Goal: Task Accomplishment & Management: Manage account settings

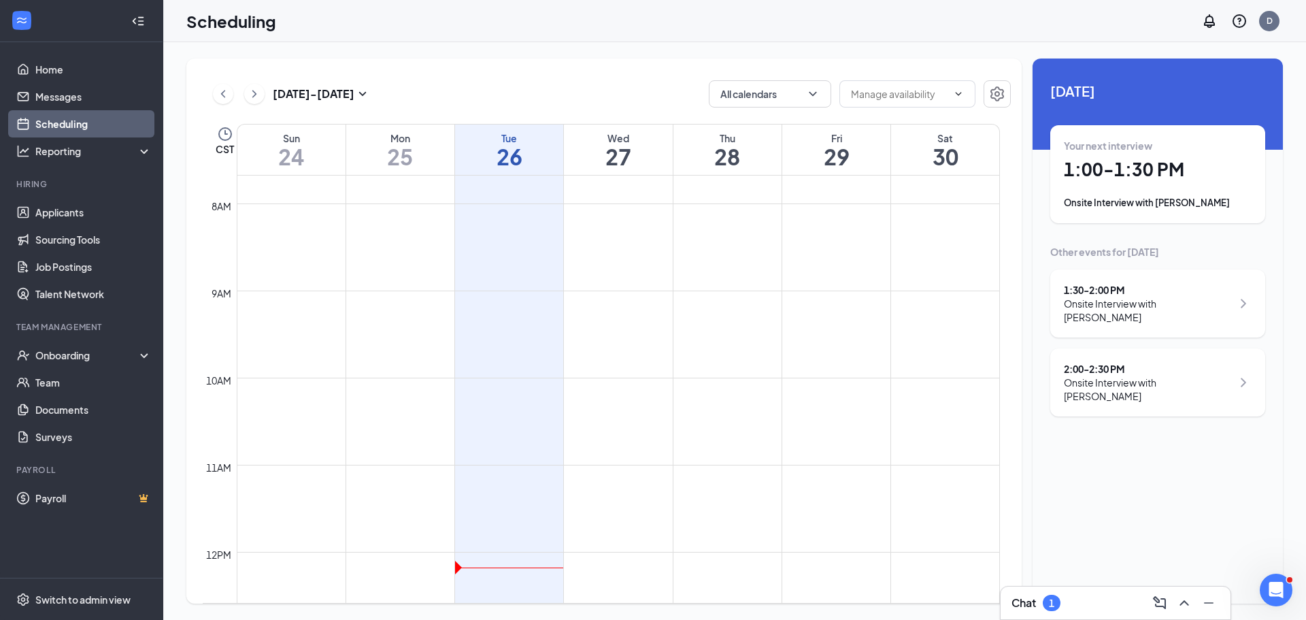
scroll to position [1009, 0]
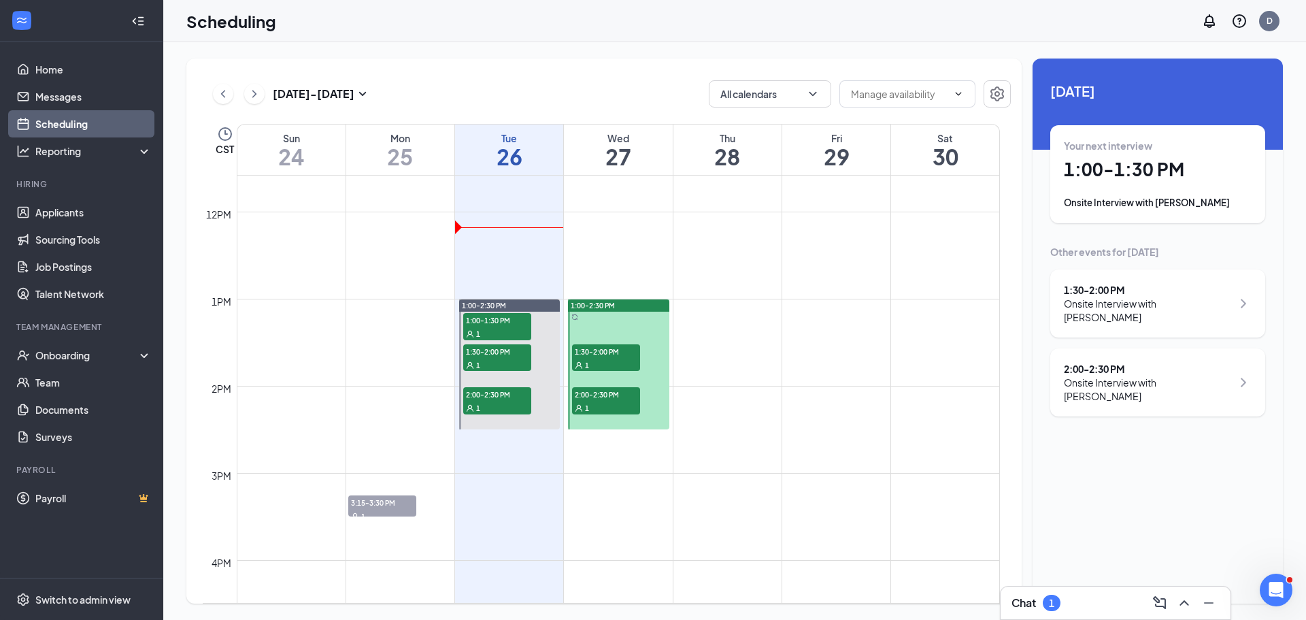
click at [1110, 594] on div "Chat 1" at bounding box center [1115, 603] width 208 height 22
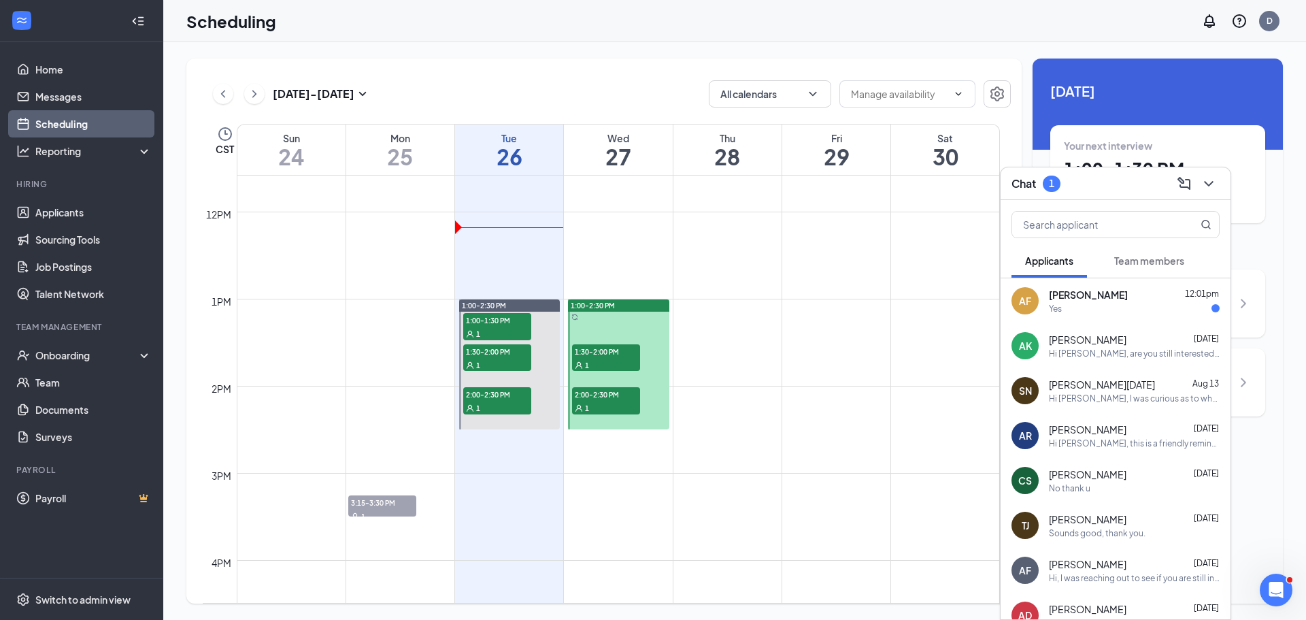
click at [1077, 306] on div "Yes" at bounding box center [1134, 309] width 171 height 12
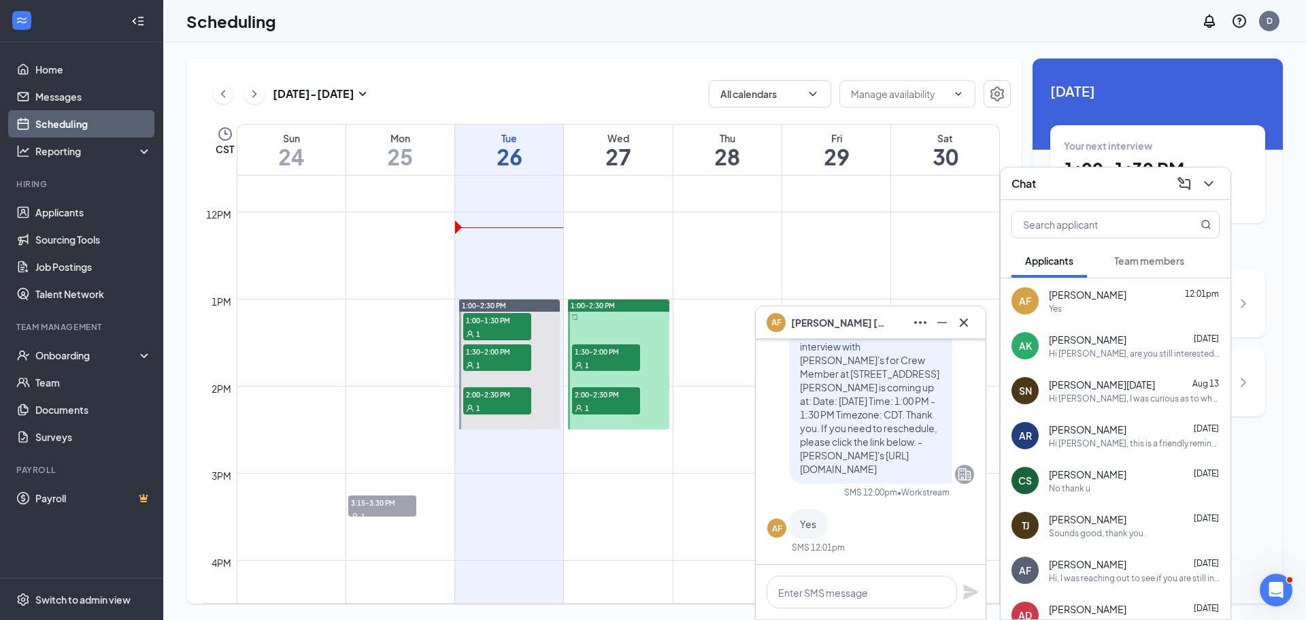
scroll to position [-68, 0]
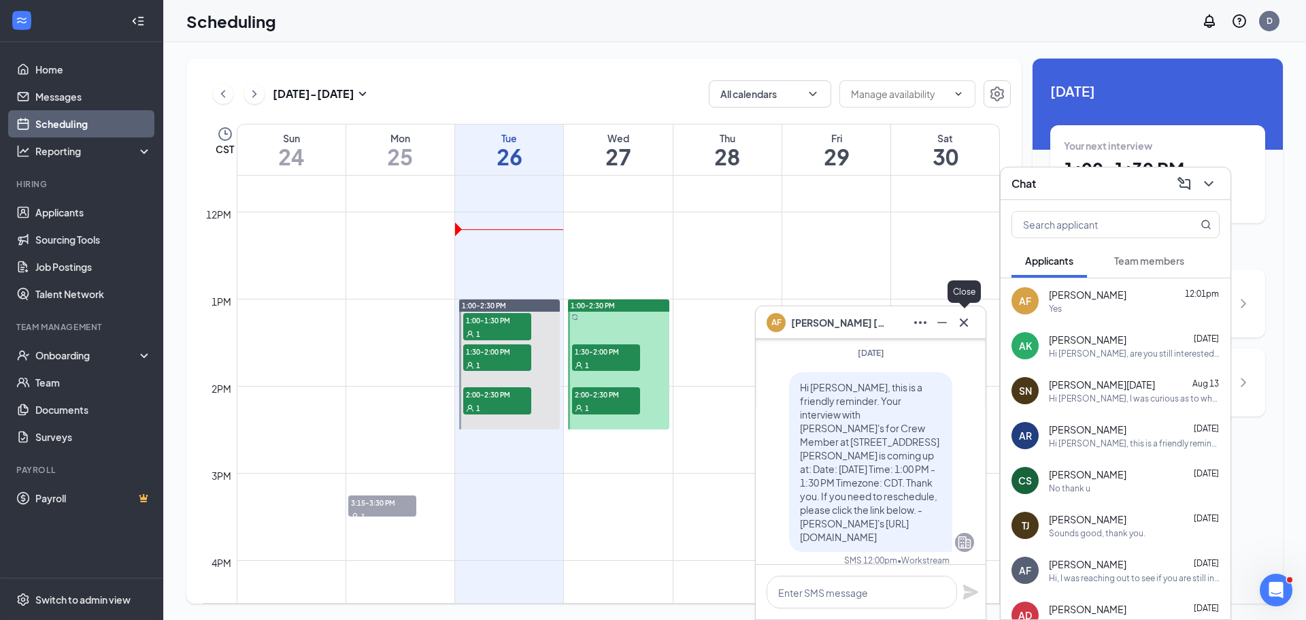
click at [968, 328] on icon "Cross" at bounding box center [964, 322] width 16 height 16
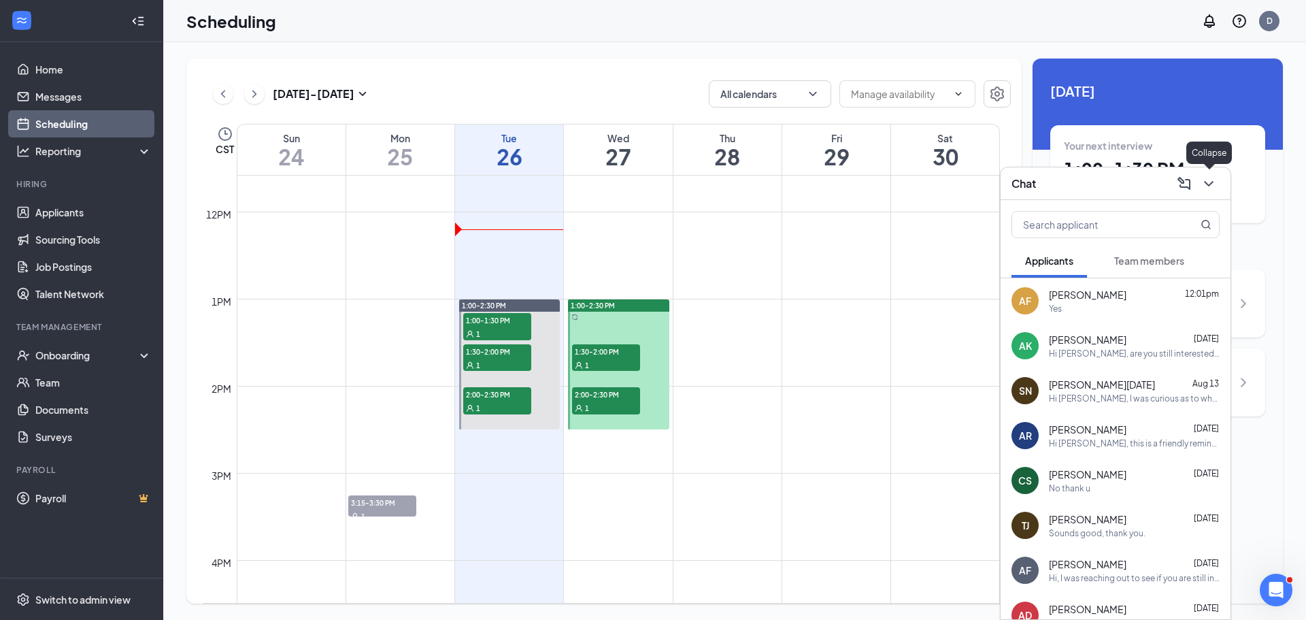
click at [1205, 188] on icon "ChevronDown" at bounding box center [1208, 183] width 16 height 16
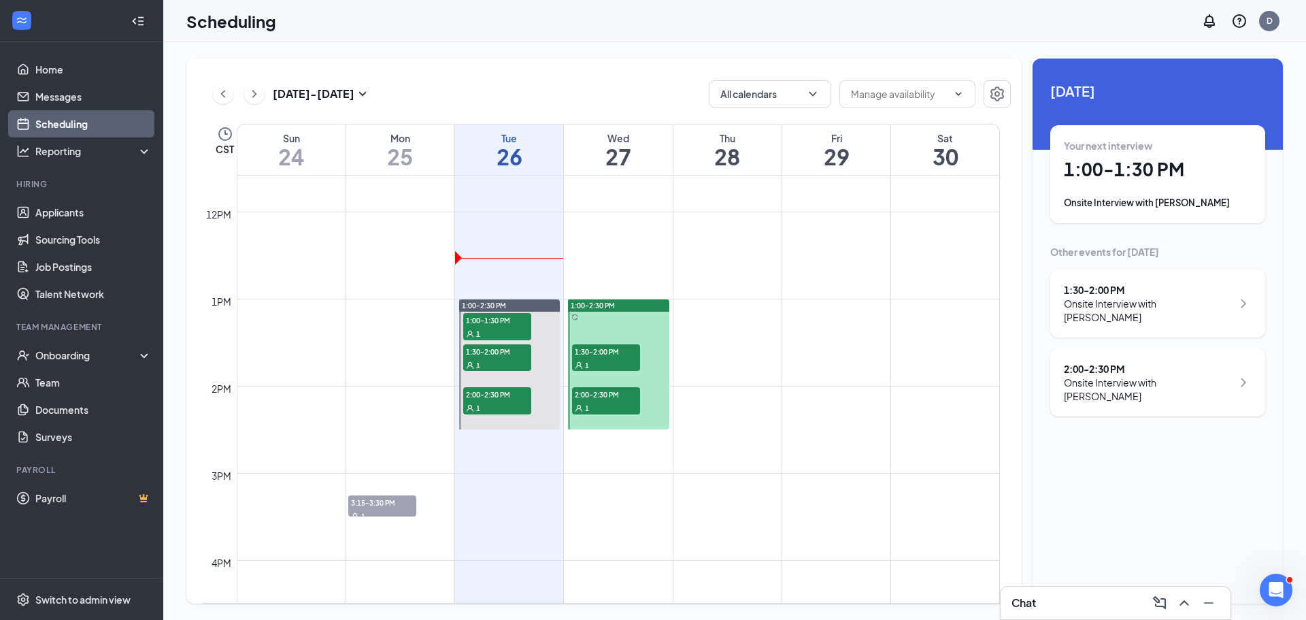
click at [1113, 188] on div "Your next interview 1:00 - 1:30 PM Onsite Interview with [PERSON_NAME]" at bounding box center [1158, 174] width 188 height 71
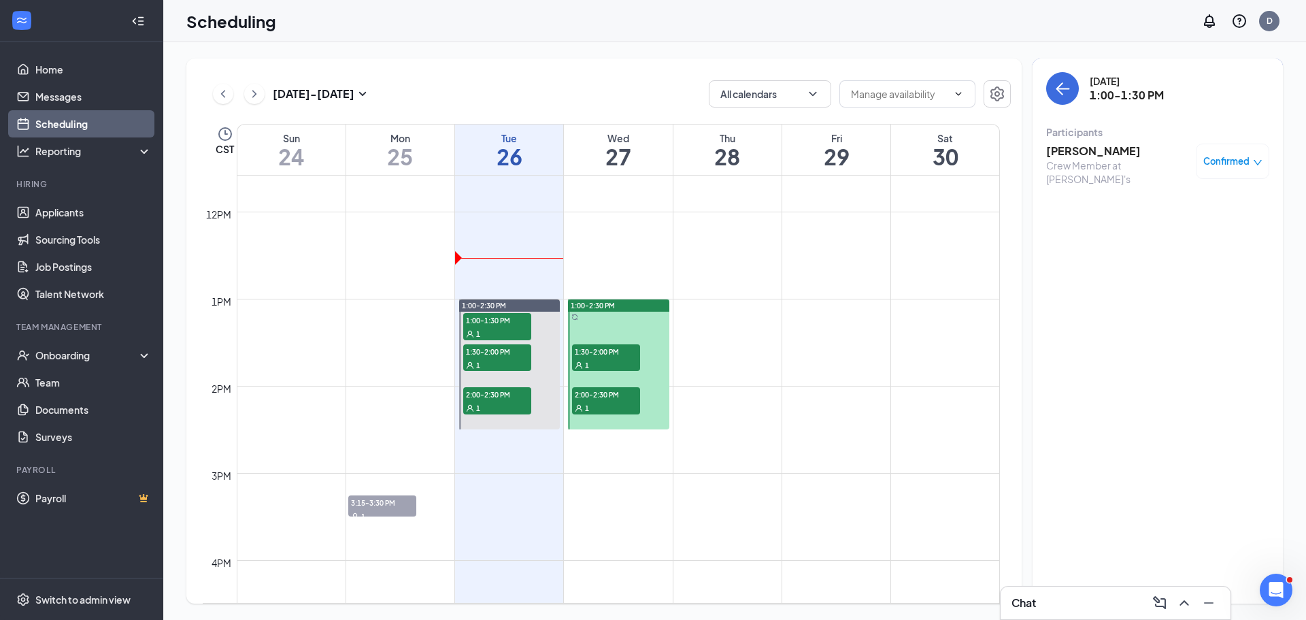
click at [1078, 152] on h3 "[PERSON_NAME]" at bounding box center [1117, 151] width 143 height 15
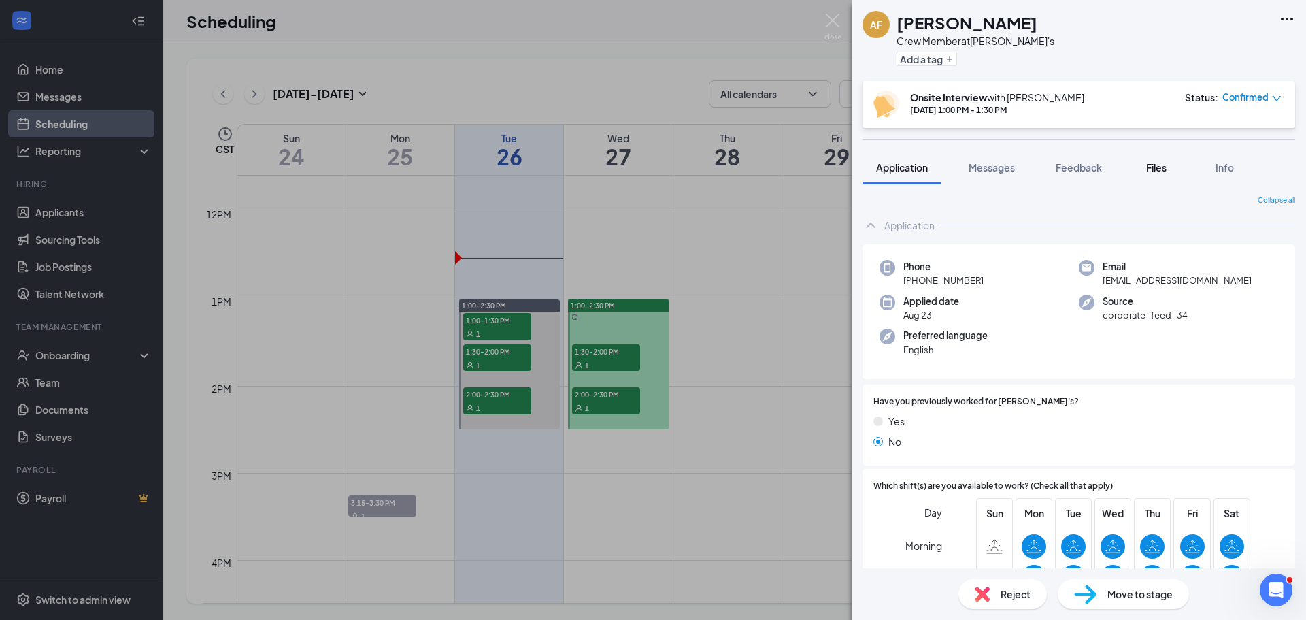
click at [1150, 175] on button "Files" at bounding box center [1156, 167] width 54 height 34
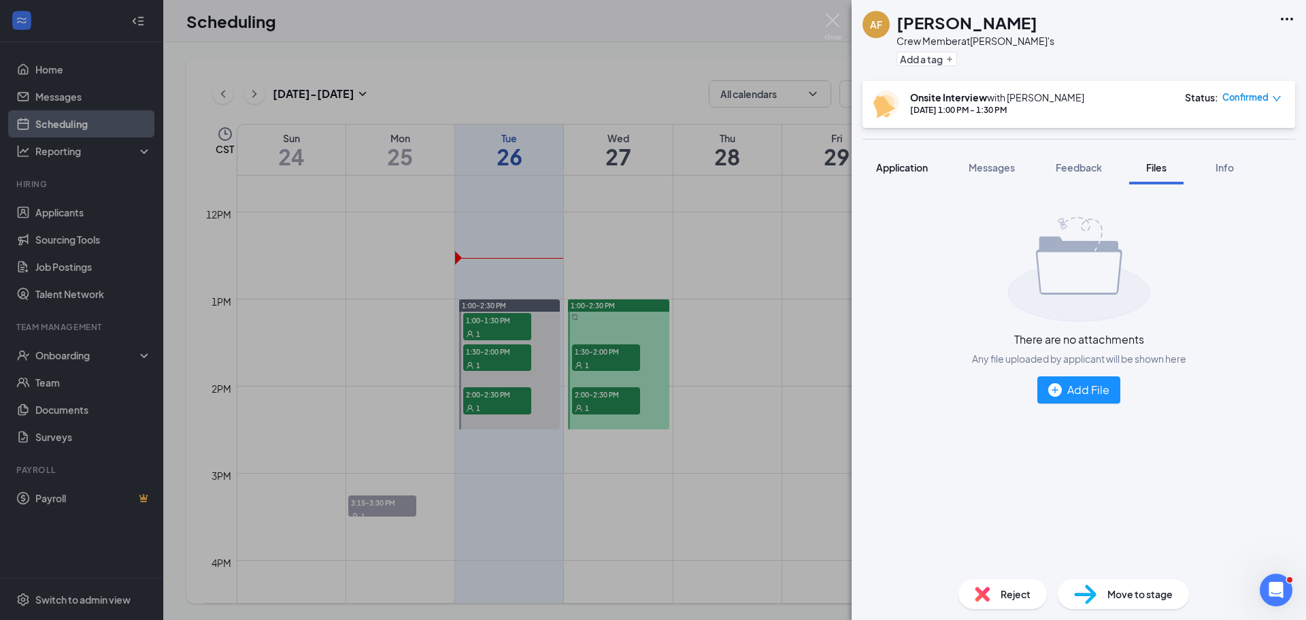
click at [905, 171] on span "Application" at bounding box center [902, 167] width 52 height 12
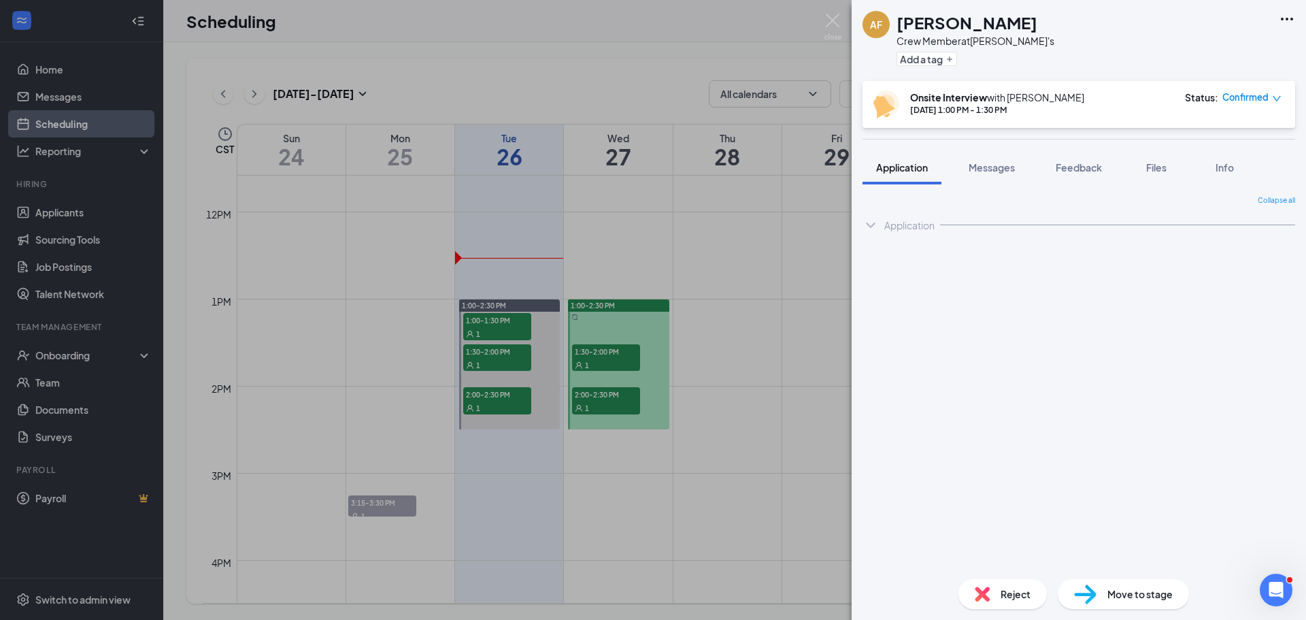
click at [781, 328] on div "AF [PERSON_NAME] Crew Member at [PERSON_NAME]'s Add a tag Onsite Interview with…" at bounding box center [653, 310] width 1306 height 620
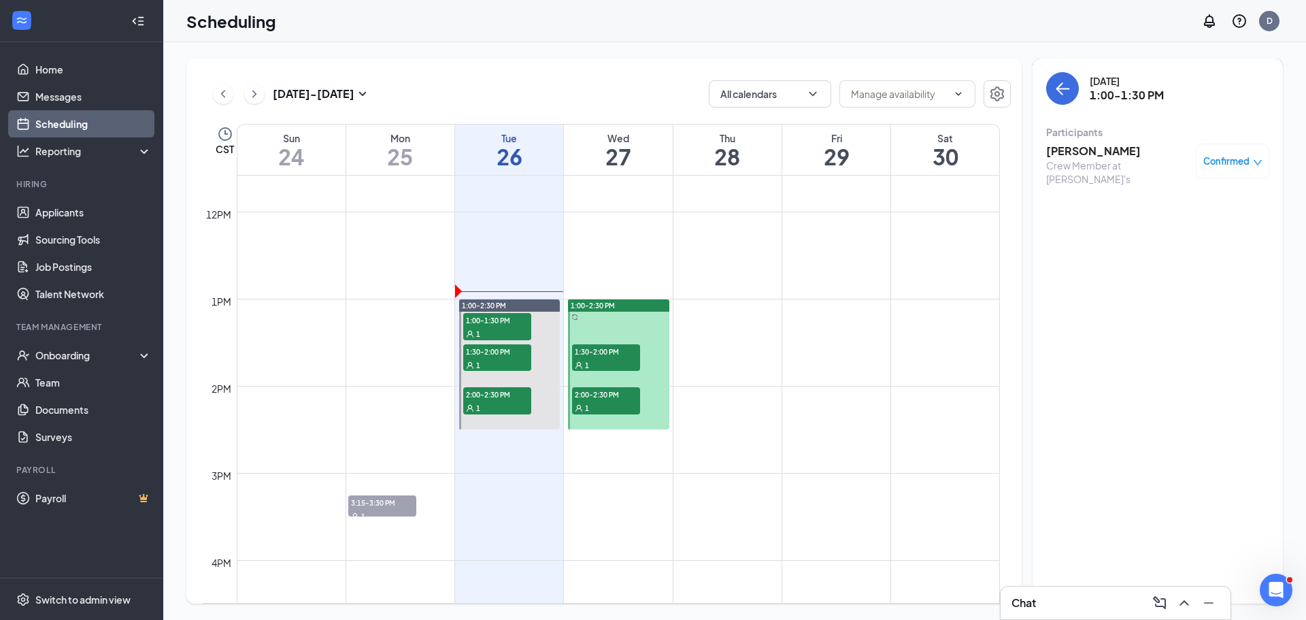
click at [1055, 152] on h3 "[PERSON_NAME]" at bounding box center [1117, 151] width 143 height 15
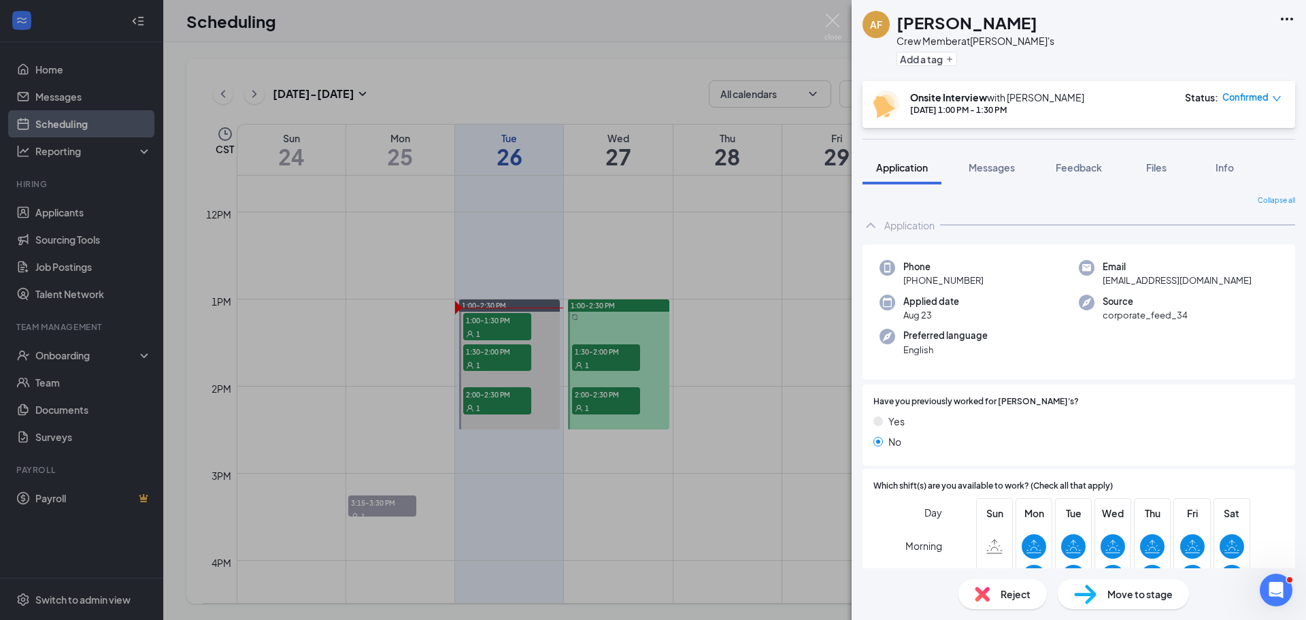
click at [682, 237] on div "AF [PERSON_NAME] Crew Member at [PERSON_NAME]'s Add a tag Onsite Interview with…" at bounding box center [653, 310] width 1306 height 620
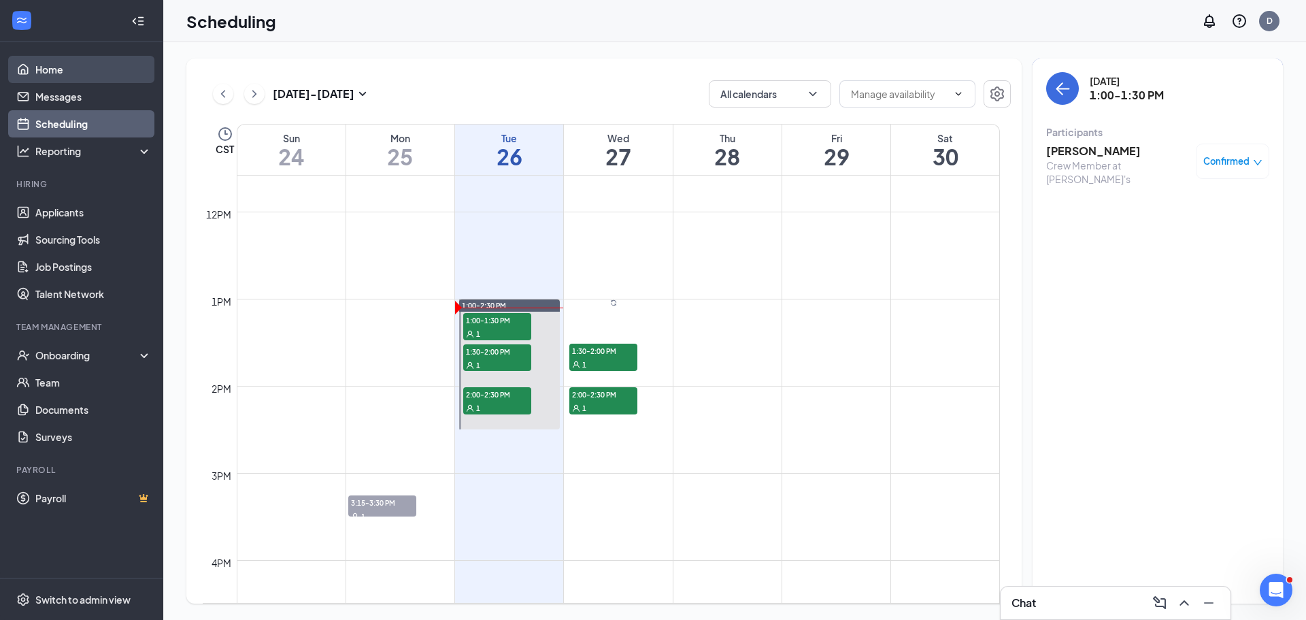
click at [55, 70] on link "Home" at bounding box center [93, 69] width 116 height 27
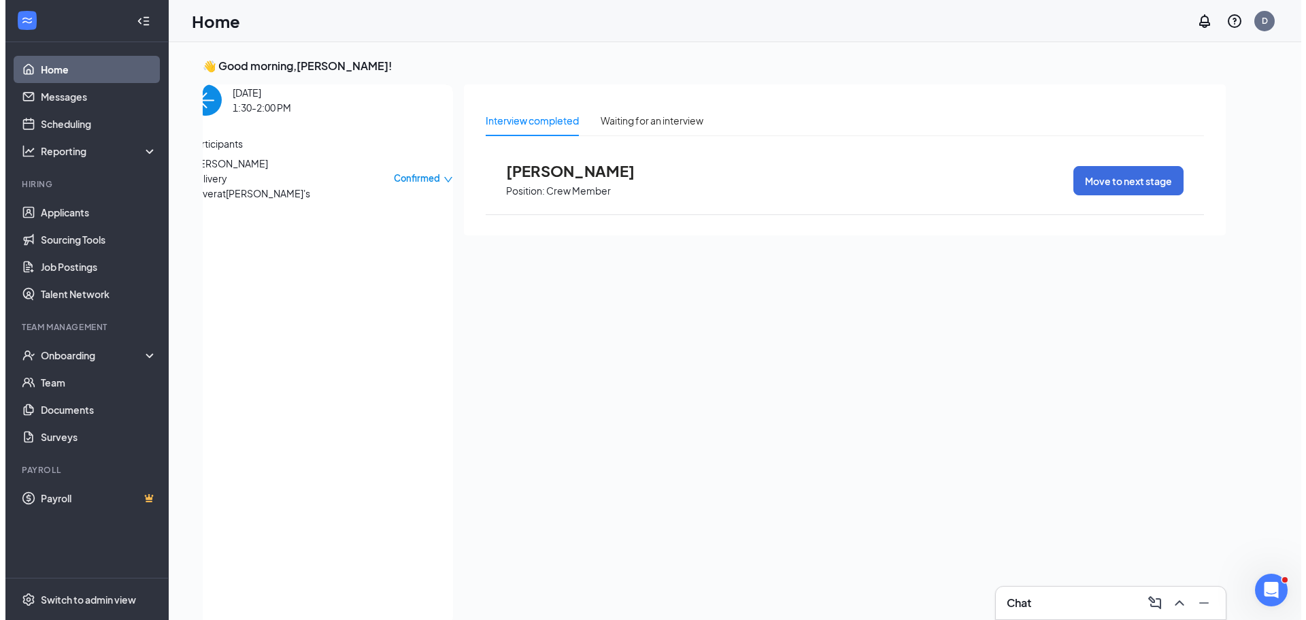
scroll to position [5, 0]
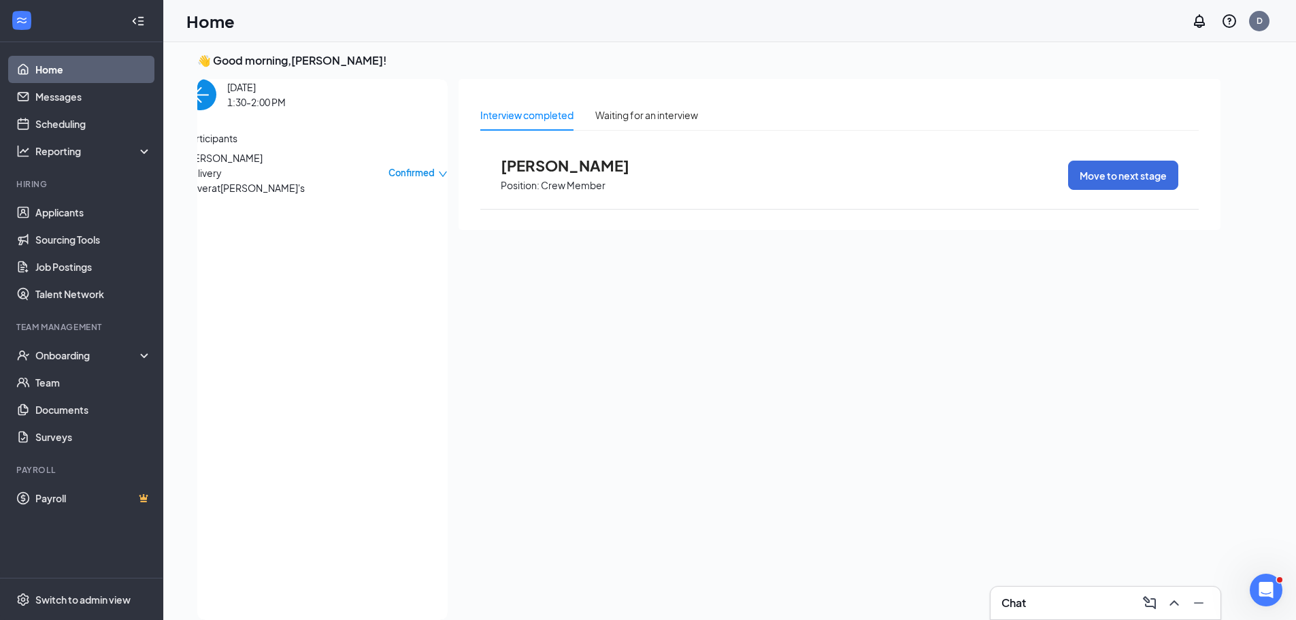
click at [244, 165] on span "[PERSON_NAME]" at bounding box center [256, 157] width 143 height 15
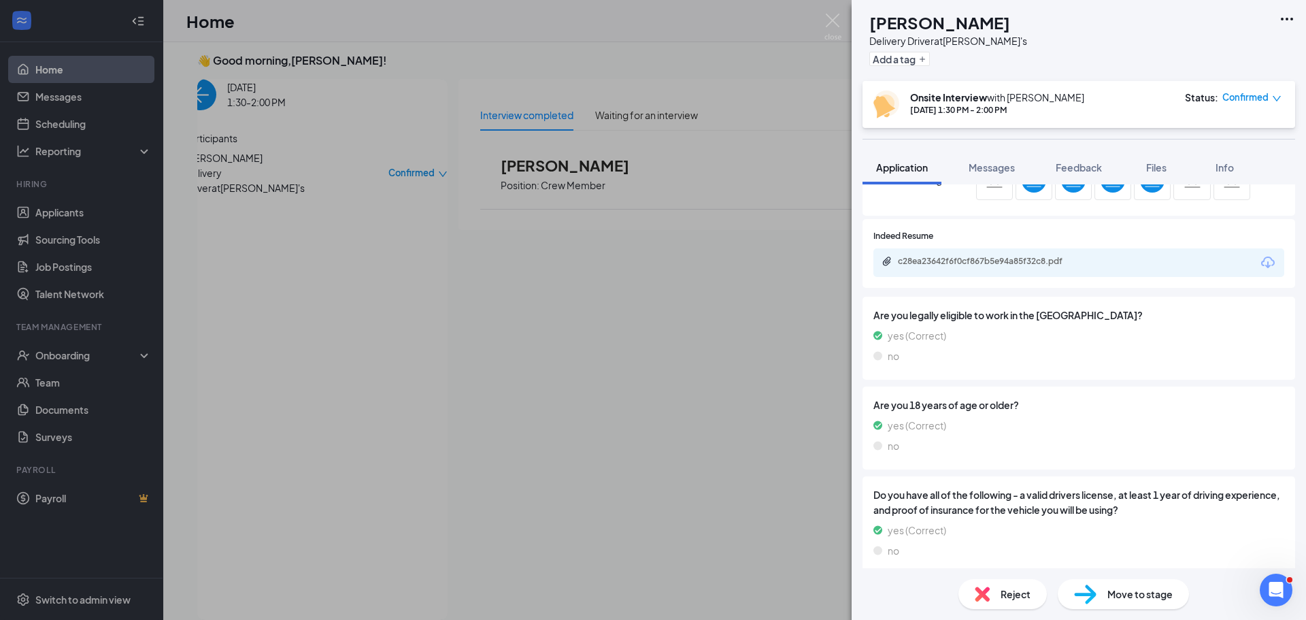
scroll to position [340, 0]
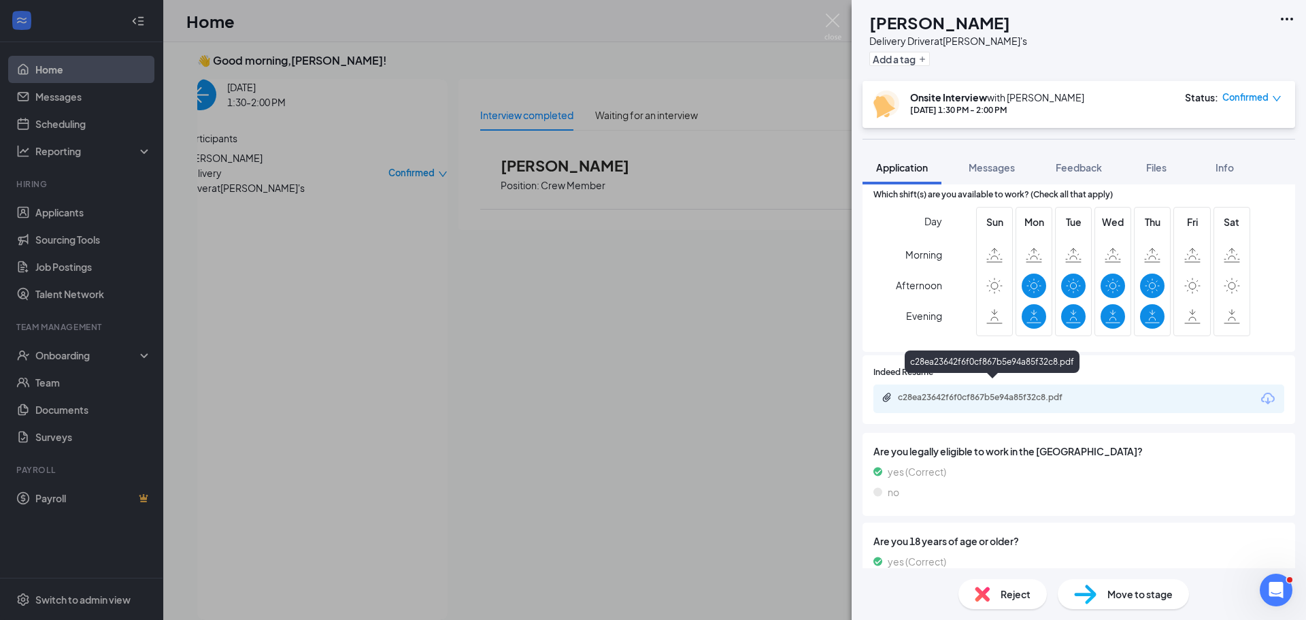
click at [1056, 392] on div "c28ea23642f6f0cf867b5e94a85f32c8.pdf" at bounding box center [993, 397] width 190 height 11
